Goal: Check status

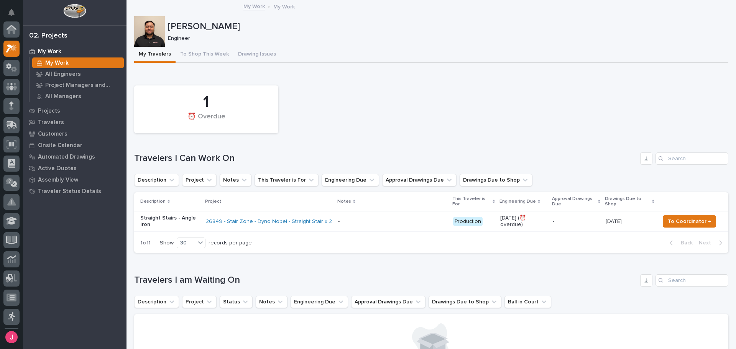
scroll to position [19, 0]
click at [74, 110] on div "Projects" at bounding box center [75, 110] width 100 height 11
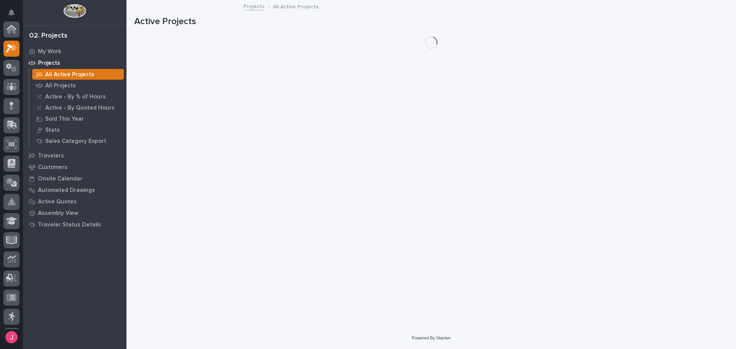
scroll to position [19, 0]
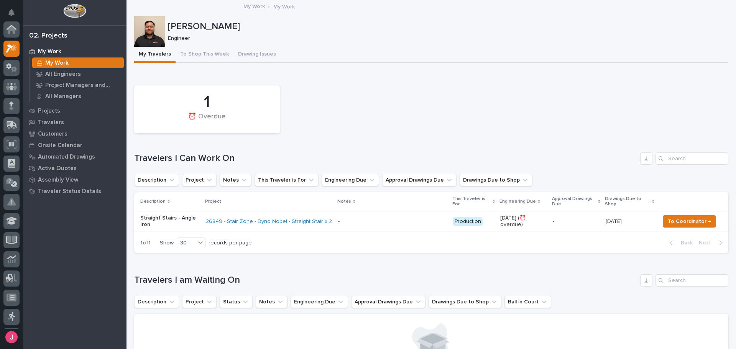
scroll to position [19, 0]
click at [416, 116] on div "1 ⏰ Overdue" at bounding box center [431, 110] width 602 height 56
click at [396, 111] on div "1 ⏰ Overdue" at bounding box center [431, 110] width 602 height 56
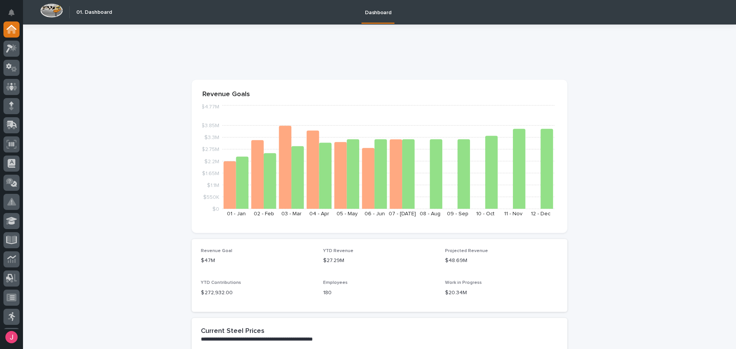
scroll to position [432, 0]
